Goal: Find contact information: Find contact information

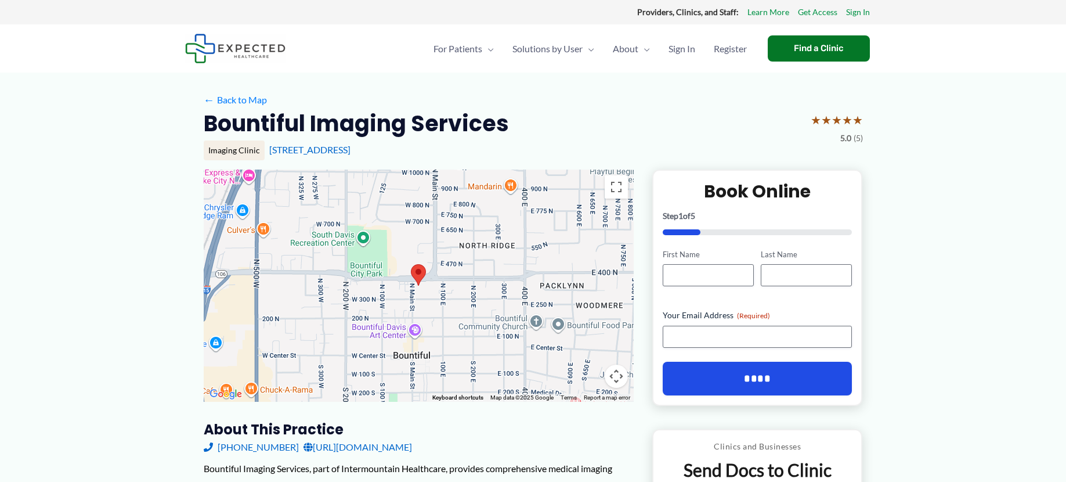
scroll to position [116, 0]
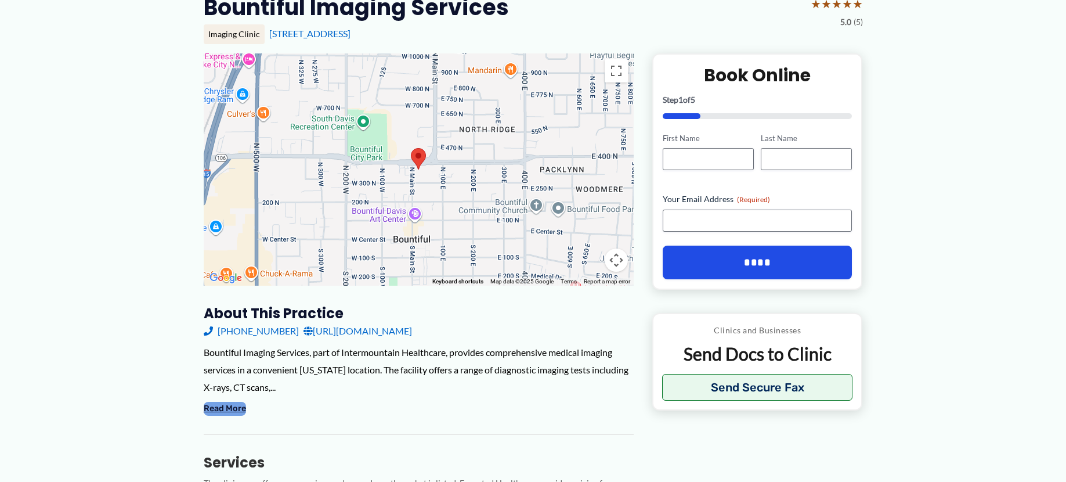
click at [228, 407] on button "Read More" at bounding box center [225, 408] width 42 height 14
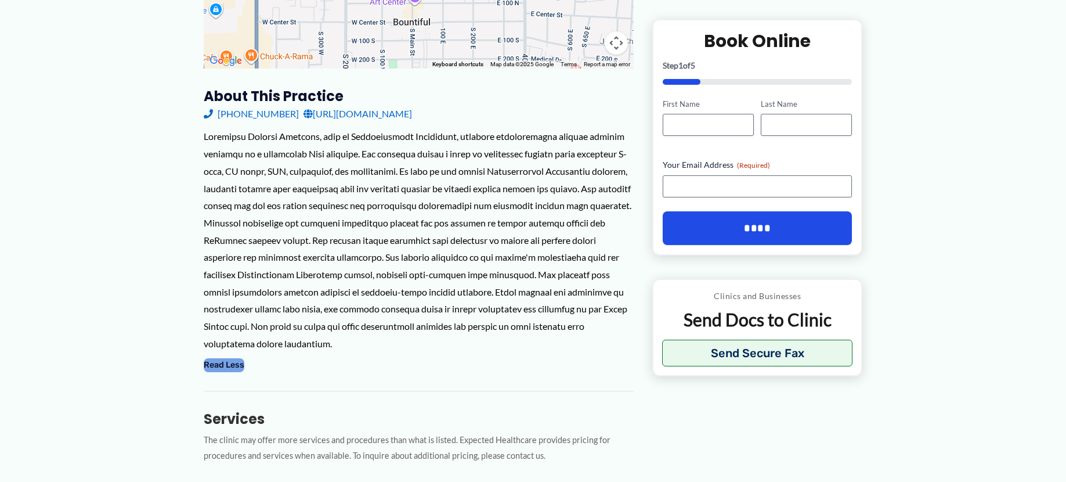
scroll to position [0, 0]
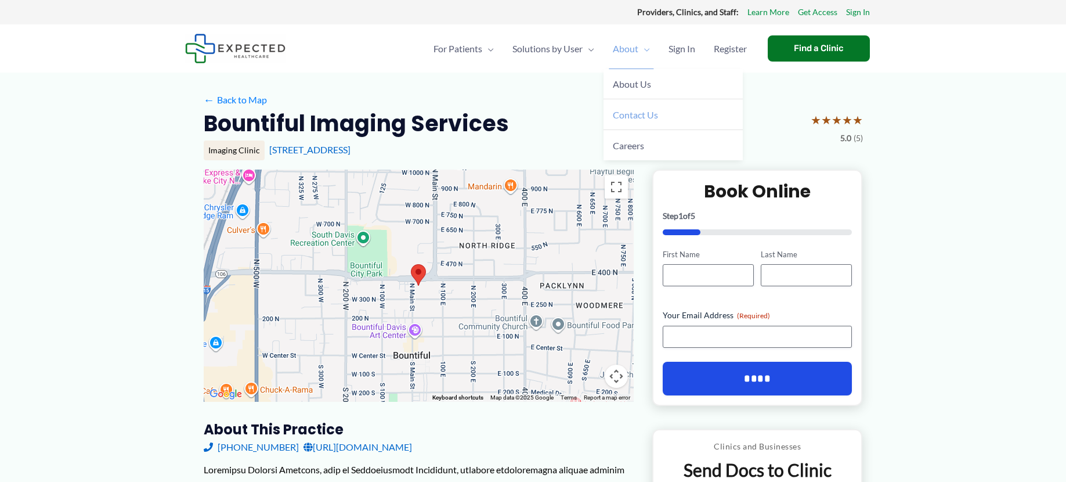
click at [636, 117] on span "Contact Us" at bounding box center [635, 114] width 45 height 11
